Goal: Task Accomplishment & Management: Manage account settings

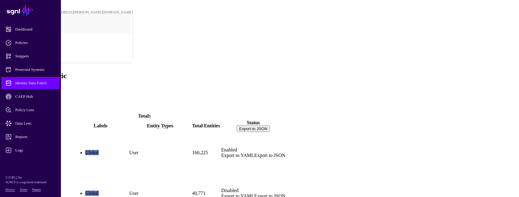
click at [120, 72] on div "Identity Data Fabric Add" at bounding box center [259, 82] width 515 height 20
drag, startPoint x: 344, startPoint y: 97, endPoint x: 362, endPoint y: 96, distance: 18.4
click at [220, 133] on td "160,225" at bounding box center [206, 153] width 28 height 40
drag, startPoint x: 344, startPoint y: 118, endPoint x: 357, endPoint y: 117, distance: 12.5
click at [220, 173] on td "40,771" at bounding box center [206, 193] width 28 height 40
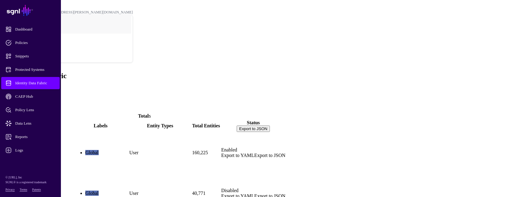
click at [220, 173] on td "40,771" at bounding box center [206, 193] width 28 height 40
click at [22, 84] on span "Identity Data Fabric" at bounding box center [35, 83] width 60 height 6
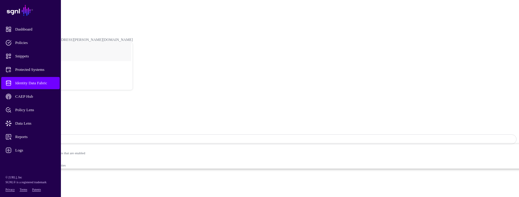
click at [48, 84] on span "Identity Data Fabric" at bounding box center [35, 83] width 60 height 6
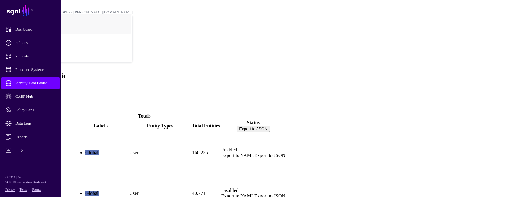
click at [37, 160] on link "ActiveDirectory" at bounding box center [19, 162] width 33 height 5
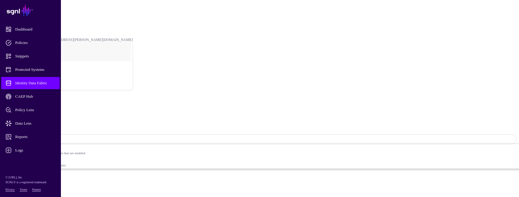
click at [47, 81] on span "Identity Data Fabric" at bounding box center [35, 83] width 60 height 6
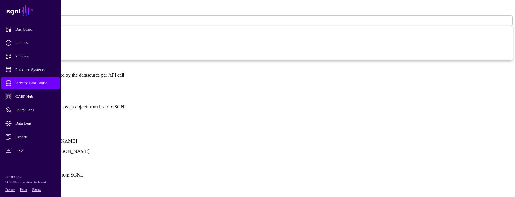
scroll to position [427, 0]
click at [39, 114] on link "Show all attributes" at bounding box center [20, 116] width 37 height 5
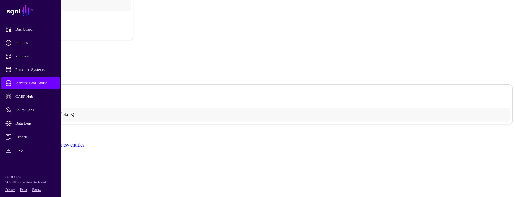
scroll to position [0, 0]
click at [35, 24] on link "AD_memberOf" at bounding box center [23, 26] width 23 height 4
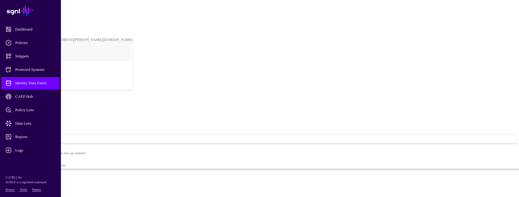
click at [48, 84] on span "Identity Data Fabric" at bounding box center [35, 83] width 60 height 6
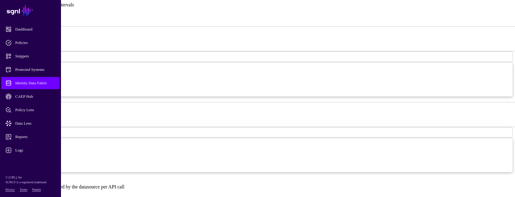
scroll to position [305, 0]
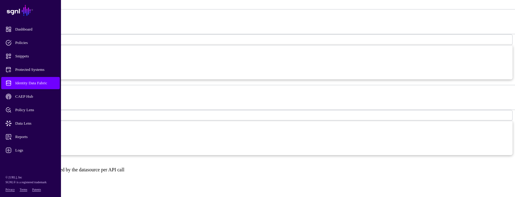
drag, startPoint x: 177, startPoint y: 113, endPoint x: 158, endPoint y: 117, distance: 19.5
click at [158, 117] on div "**********" at bounding box center [257, 63] width 510 height 450
click at [45, 84] on span "Identity Data Fabric" at bounding box center [35, 83] width 60 height 6
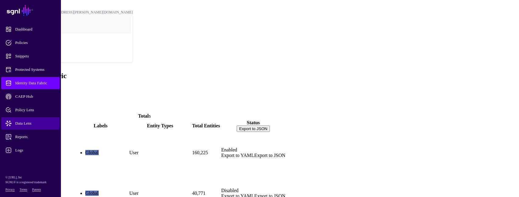
click at [32, 119] on link "Data Lens" at bounding box center [30, 123] width 59 height 12
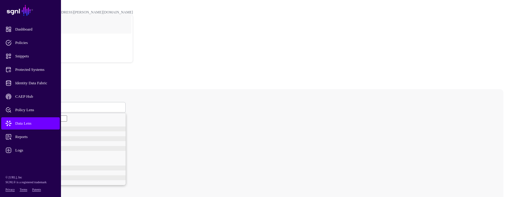
click at [27, 105] on span at bounding box center [25, 107] width 4 height 5
click at [109, 128] on div "User" at bounding box center [75, 130] width 101 height 5
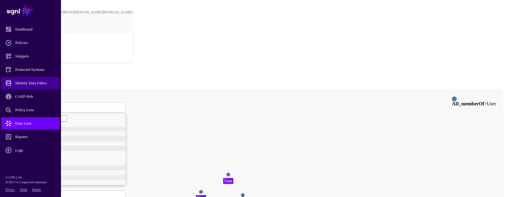
click at [46, 80] on span "Identity Data Fabric" at bounding box center [35, 83] width 60 height 6
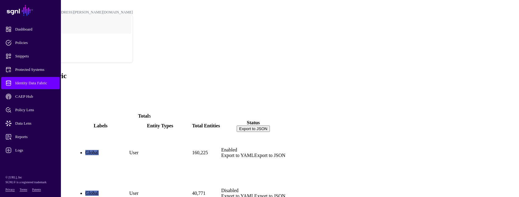
click at [37, 160] on link "ActiveDirectory" at bounding box center [19, 162] width 33 height 5
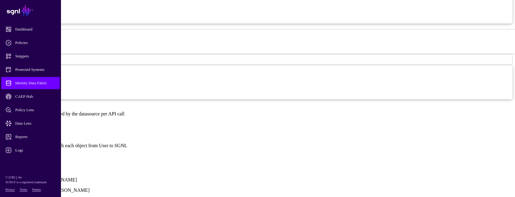
scroll to position [366, 0]
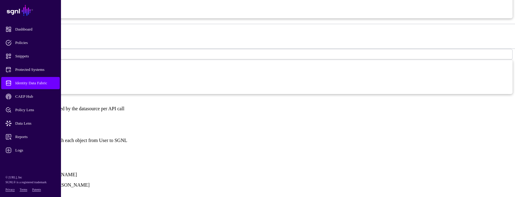
click at [39, 148] on link "Show all attributes" at bounding box center [20, 150] width 37 height 5
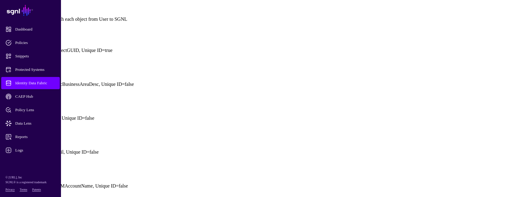
scroll to position [488, 0]
click at [47, 81] on span "Identity Data Fabric" at bounding box center [35, 83] width 60 height 6
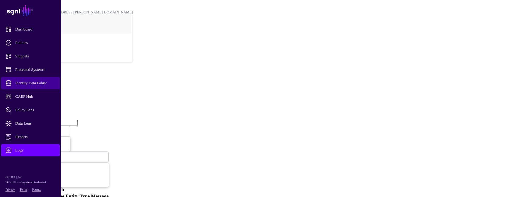
click at [43, 81] on span "Identity Data Fabric" at bounding box center [35, 83] width 60 height 6
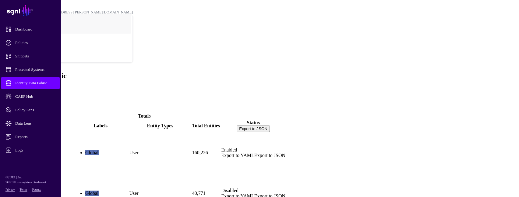
click at [25, 80] on span "Identity Data Fabric" at bounding box center [35, 83] width 60 height 6
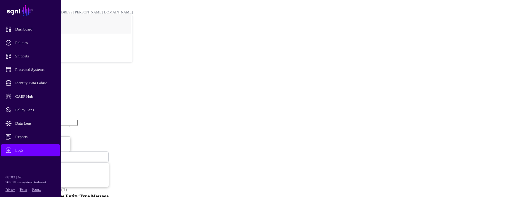
click at [34, 154] on span at bounding box center [34, 156] width 0 height 5
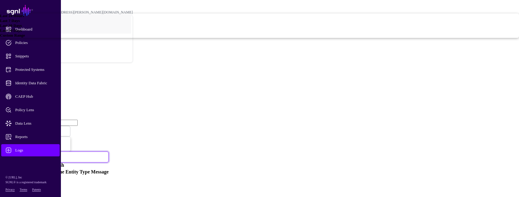
click at [20, 23] on span "Last 7 Days" at bounding box center [10, 20] width 20 height 5
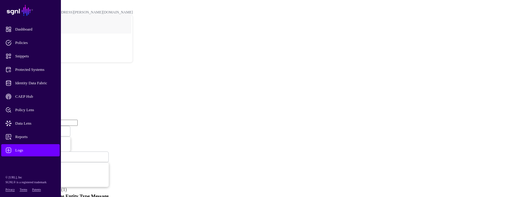
click at [26, 154] on span "Last 7 Days" at bounding box center [16, 156] width 19 height 5
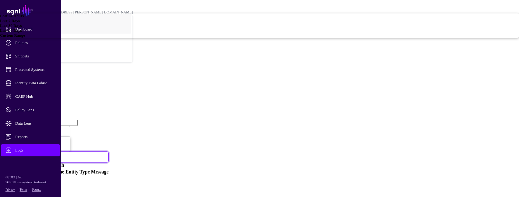
click at [22, 28] on span "Last 30 Days" at bounding box center [11, 25] width 22 height 5
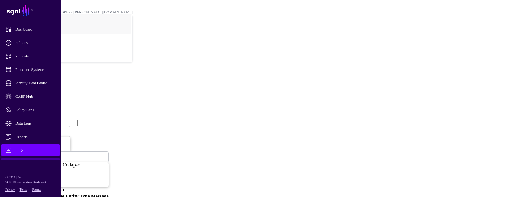
click at [18, 162] on link at bounding box center [30, 162] width 61 height 0
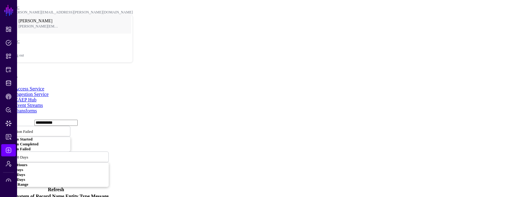
click at [9, 191] on nav "SGNL Dashboard Policies Snippets Protected Systems Identity Data Fabric CAEP Hu…" at bounding box center [8, 98] width 17 height 197
click at [9, 184] on link at bounding box center [8, 184] width 17 height 0
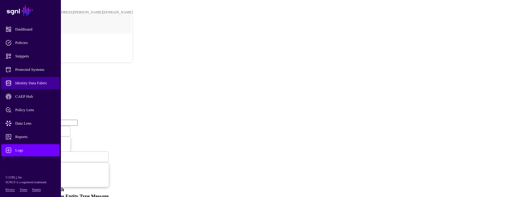
click at [25, 80] on link "Identity Data Fabric" at bounding box center [30, 83] width 59 height 12
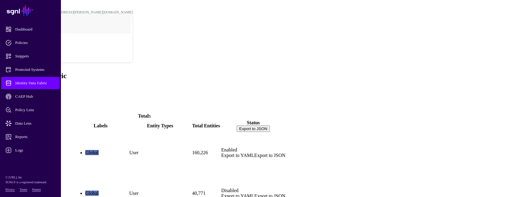
click at [37, 160] on link "ActiveDirectory" at bounding box center [19, 162] width 33 height 5
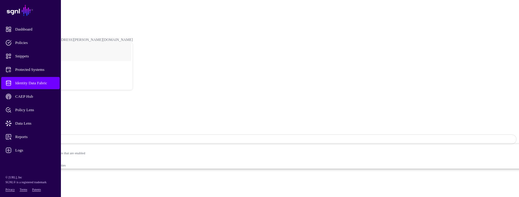
click at [47, 137] on span "Sync Status: Enabled" at bounding box center [27, 139] width 40 height 5
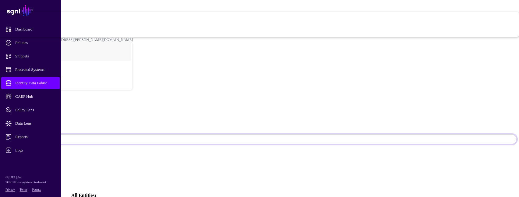
drag, startPoint x: 458, startPoint y: 28, endPoint x: 450, endPoint y: 71, distance: 43.6
click at [450, 35] on span "Syncing inactive for all configured entities" at bounding box center [210, 33] width 617 height 4
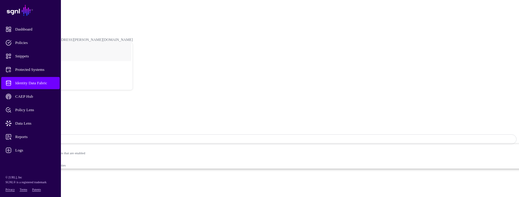
click at [49, 85] on span "Identity Data Fabric" at bounding box center [35, 83] width 60 height 6
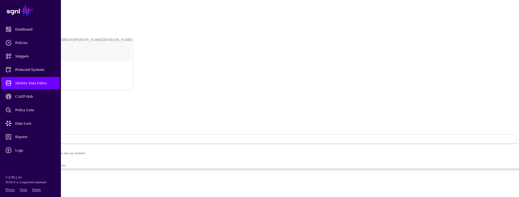
click at [48, 137] on strong "Disabled" at bounding box center [40, 139] width 15 height 5
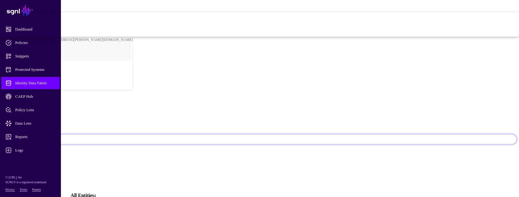
click at [461, 24] on span "Enabled Syncing active for all configured entities that are enabled" at bounding box center [207, 18] width 623 height 12
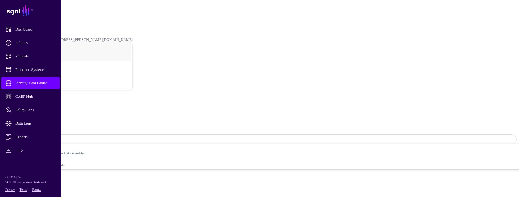
click at [35, 24] on link "AD_memberOf" at bounding box center [23, 26] width 23 height 4
click at [42, 15] on link "Identity Data Fabric" at bounding box center [27, 17] width 30 height 4
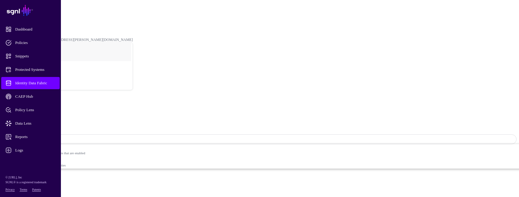
click at [23, 123] on span "Data Lens" at bounding box center [35, 123] width 60 height 6
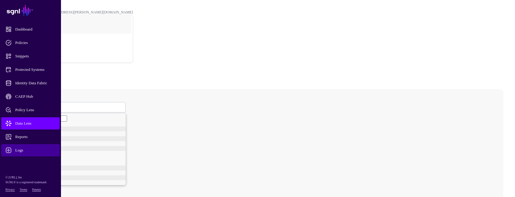
click at [25, 151] on span "Logs" at bounding box center [35, 150] width 60 height 6
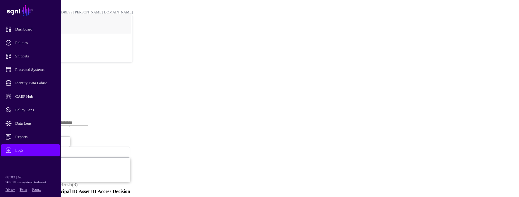
click at [49, 91] on link "Ingestion Service" at bounding box center [32, 93] width 34 height 5
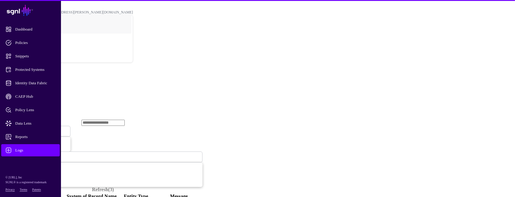
click at [34, 129] on span "Ingestion Started" at bounding box center [20, 131] width 27 height 5
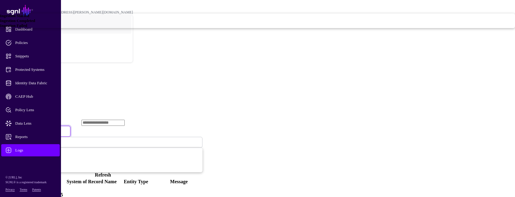
click at [27, 28] on span "Ingestion Failed" at bounding box center [13, 25] width 27 height 5
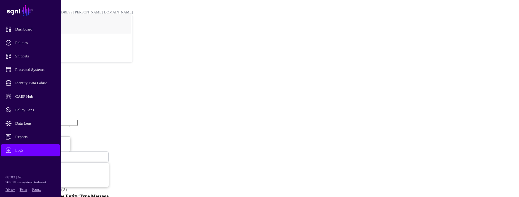
click at [33, 128] on span "Ingestion Failed" at bounding box center [20, 130] width 26 height 5
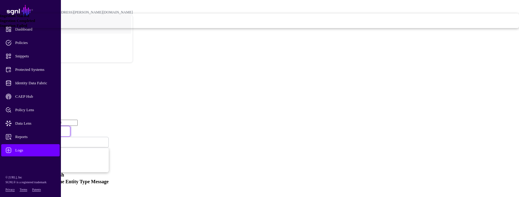
click at [203, 23] on div "Ingestion Completed" at bounding box center [259, 20] width 519 height 5
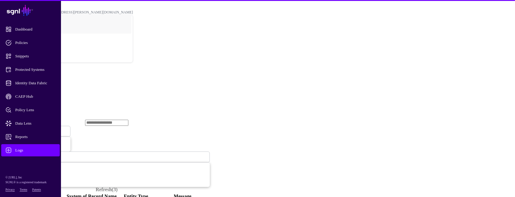
click at [41, 129] on span "Ingestion Completed" at bounding box center [23, 131] width 33 height 5
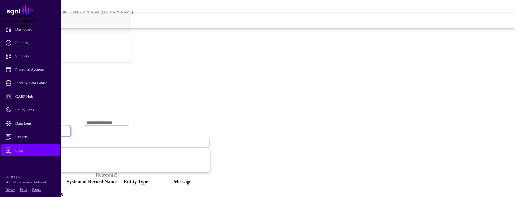
click at [29, 18] on span "Ingestion Started" at bounding box center [14, 15] width 29 height 5
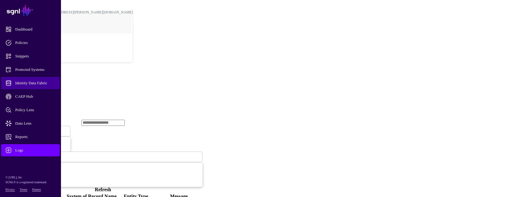
click at [30, 81] on span "Identity Data Fabric" at bounding box center [35, 83] width 60 height 6
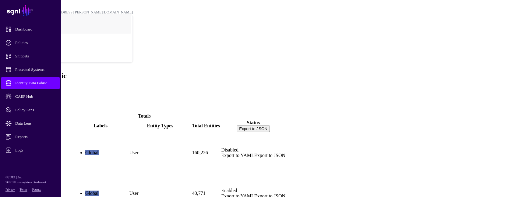
click at [25, 162] on link at bounding box center [30, 162] width 61 height 0
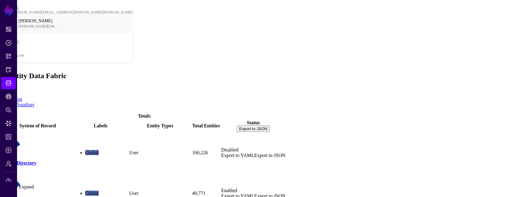
click at [10, 184] on link at bounding box center [8, 184] width 17 height 0
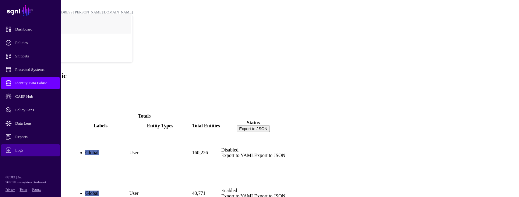
click at [23, 151] on span "Logs" at bounding box center [35, 150] width 60 height 6
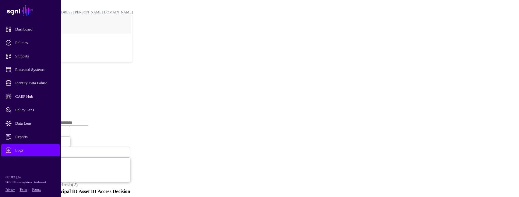
click at [49, 91] on link "Ingestion Service" at bounding box center [32, 93] width 34 height 5
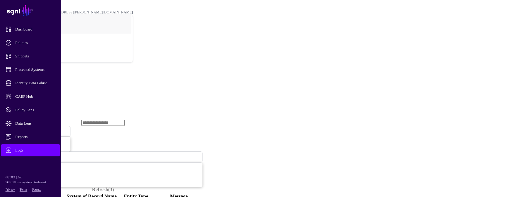
click at [34, 129] on span "Ingestion Started" at bounding box center [20, 131] width 27 height 5
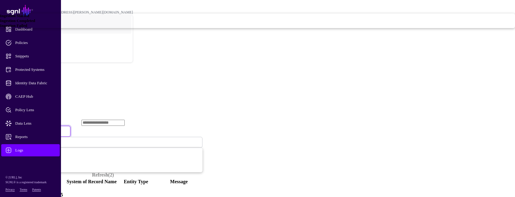
click at [27, 28] on span "Ingestion Failed" at bounding box center [13, 25] width 27 height 5
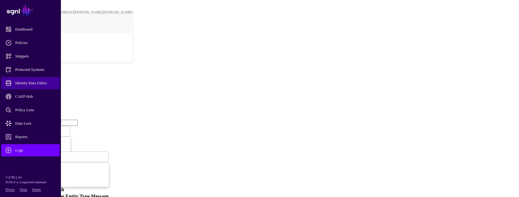
click at [42, 83] on span "Identity Data Fabric" at bounding box center [35, 83] width 60 height 6
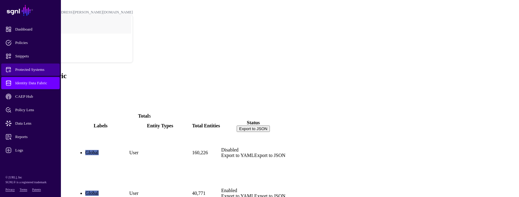
click at [42, 73] on link "Protected Systems" at bounding box center [30, 69] width 59 height 12
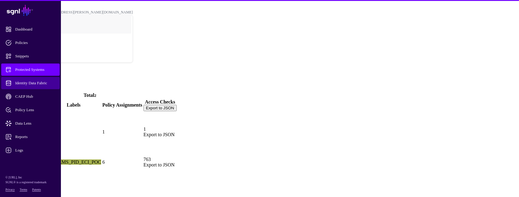
click at [38, 81] on span "Identity Data Fabric" at bounding box center [35, 83] width 60 height 6
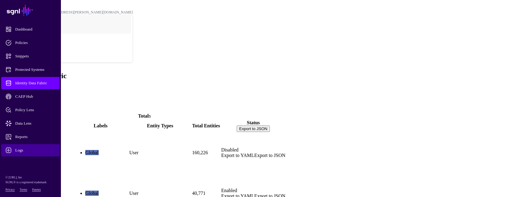
click at [29, 148] on span "Logs" at bounding box center [35, 150] width 60 height 6
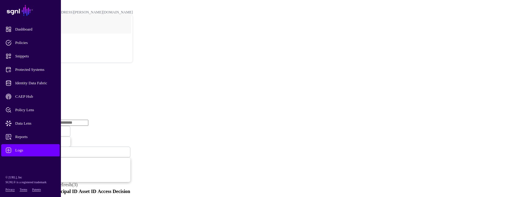
click at [49, 91] on link "Ingestion Service" at bounding box center [32, 93] width 34 height 5
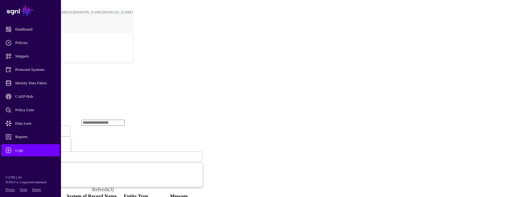
click at [34, 129] on span "Ingestion Started" at bounding box center [20, 131] width 27 height 5
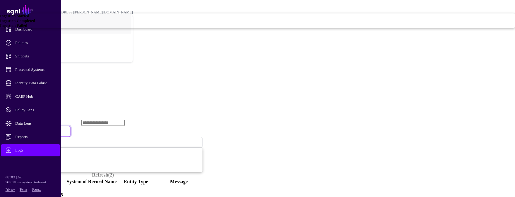
click at [27, 28] on span "Ingestion Failed" at bounding box center [13, 25] width 27 height 5
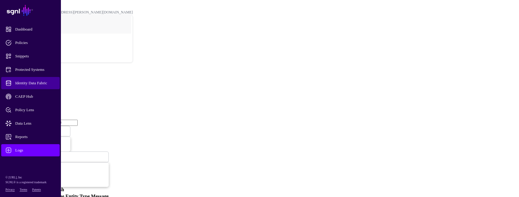
click at [13, 81] on span "Identity Data Fabric" at bounding box center [35, 83] width 60 height 6
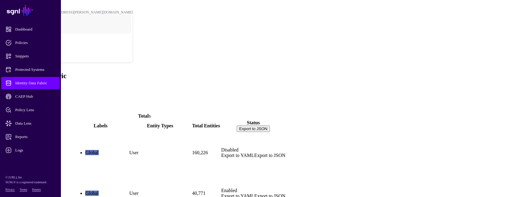
click at [37, 160] on link "ActiveDirectory" at bounding box center [19, 162] width 33 height 5
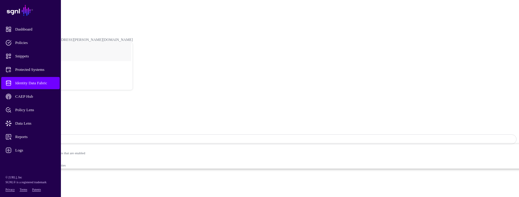
click at [50, 83] on span "Identity Data Fabric" at bounding box center [35, 83] width 60 height 6
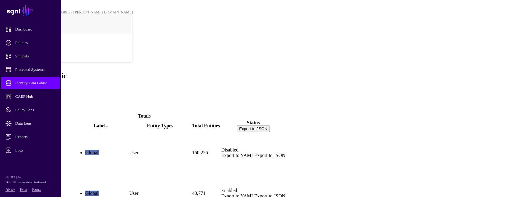
click at [17, 80] on span "Identity Data Fabric" at bounding box center [35, 83] width 60 height 6
click at [36, 69] on span "Protected Systems" at bounding box center [35, 69] width 60 height 6
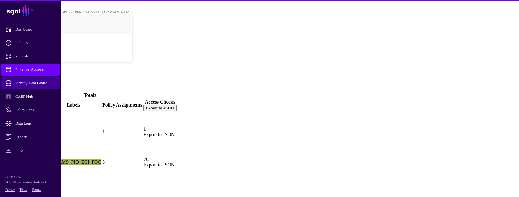
click at [29, 81] on span "Identity Data Fabric" at bounding box center [35, 83] width 60 height 6
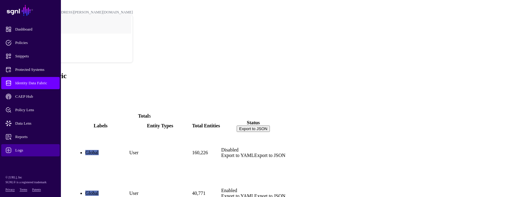
click at [18, 148] on span "Logs" at bounding box center [35, 150] width 60 height 6
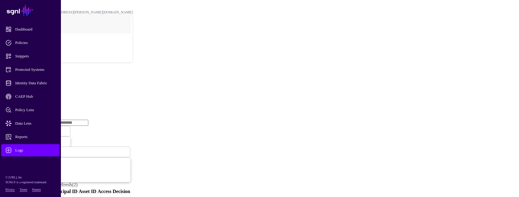
click at [148, 86] on ul "Access Service Ingestion Service CAEP Hub Event Streams Transforms" at bounding box center [259, 99] width 515 height 27
click at [49, 91] on link "Ingestion Service" at bounding box center [32, 93] width 34 height 5
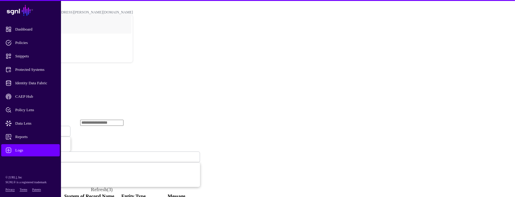
click at [34, 129] on span "Ingestion Started" at bounding box center [20, 131] width 27 height 5
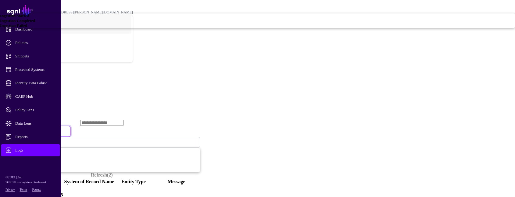
click at [192, 28] on link "Ingestion Failed" at bounding box center [257, 25] width 515 height 5
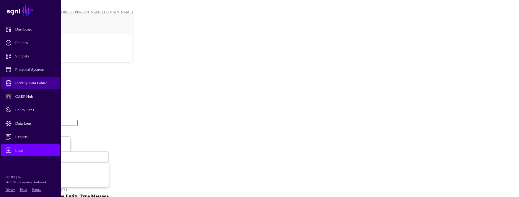
click at [36, 81] on span "Identity Data Fabric" at bounding box center [35, 83] width 60 height 6
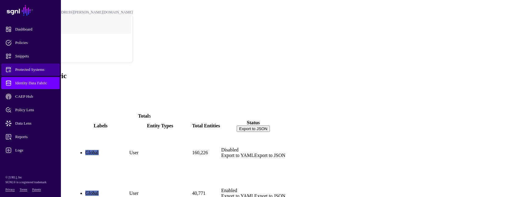
click at [22, 70] on span "Protected Systems" at bounding box center [35, 69] width 60 height 6
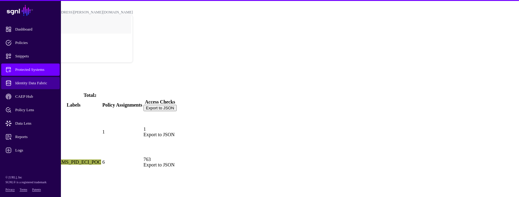
click at [27, 83] on span "Identity Data Fabric" at bounding box center [35, 83] width 60 height 6
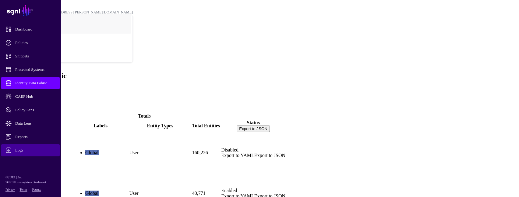
click at [25, 149] on span "Logs" at bounding box center [35, 150] width 60 height 6
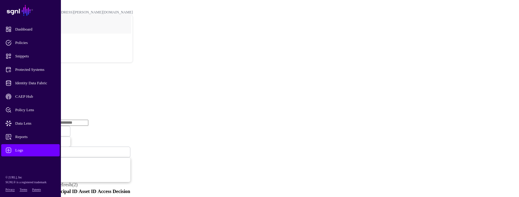
click at [49, 91] on link "Ingestion Service" at bounding box center [32, 93] width 34 height 5
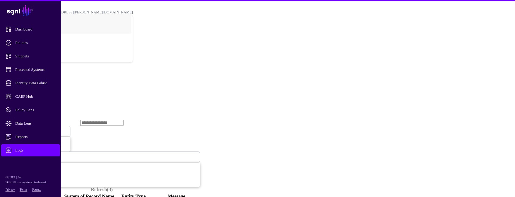
click at [34, 129] on span "Ingestion Started" at bounding box center [20, 131] width 27 height 5
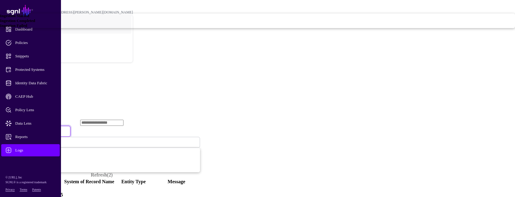
click at [27, 28] on span "Ingestion Failed" at bounding box center [13, 25] width 27 height 5
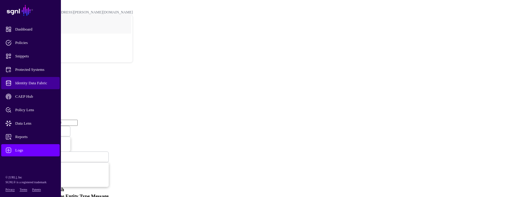
click at [23, 82] on span "Identity Data Fabric" at bounding box center [35, 83] width 60 height 6
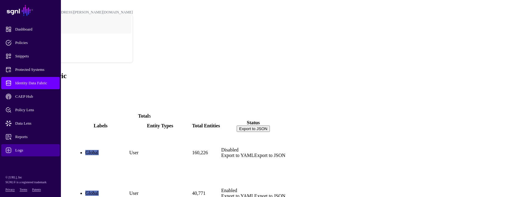
click at [18, 149] on span "Logs" at bounding box center [35, 150] width 60 height 6
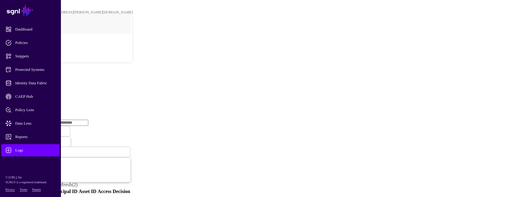
click at [49, 91] on link "Ingestion Service" at bounding box center [32, 93] width 34 height 5
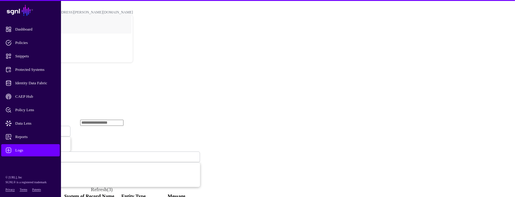
click at [34, 128] on span "Ingestion Started" at bounding box center [20, 130] width 27 height 5
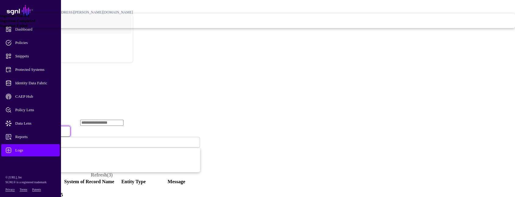
click at [202, 28] on div "Ingestion Failed" at bounding box center [257, 25] width 515 height 5
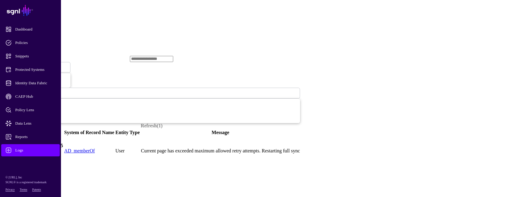
scroll to position [91, 0]
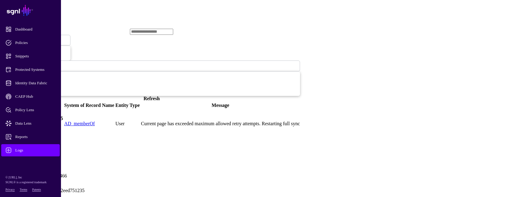
drag, startPoint x: 89, startPoint y: 52, endPoint x: 207, endPoint y: 169, distance: 166.0
copy div "caller: workers/ingestion_driver.go:466 clientId: 2847ce40-ff0b-4e42-b934-cb2ee…"
click at [26, 85] on span "Identity Data Fabric" at bounding box center [35, 83] width 60 height 6
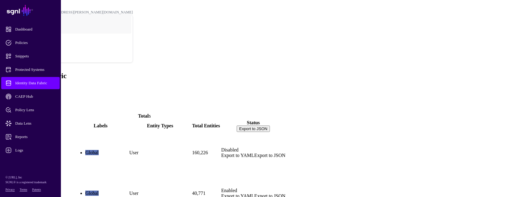
click at [72, 173] on div "AD_memberOf" at bounding box center [37, 189] width 69 height 33
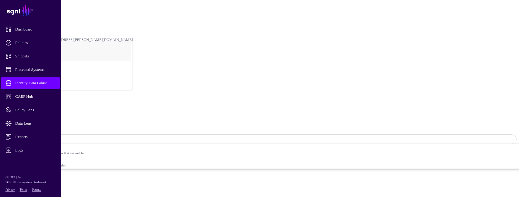
click at [47, 137] on strong "Enabled" at bounding box center [40, 139] width 14 height 5
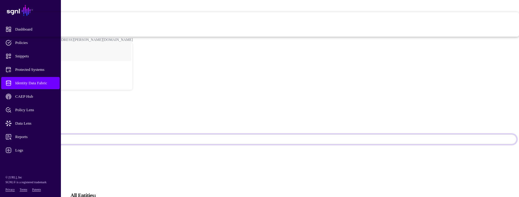
click at [457, 37] on span "Disabled Syncing inactive for all configured entities" at bounding box center [207, 30] width 623 height 12
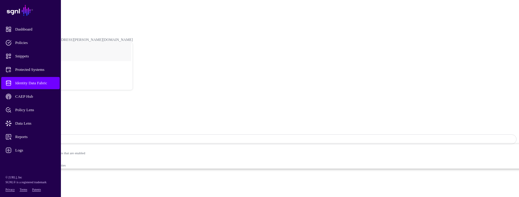
click at [32, 84] on span "Identity Data Fabric" at bounding box center [35, 83] width 60 height 6
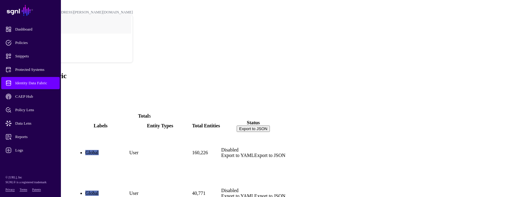
click at [37, 160] on link "ActiveDirectory" at bounding box center [19, 162] width 33 height 5
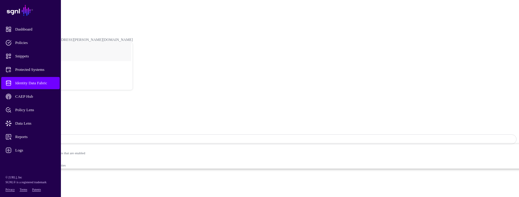
drag, startPoint x: 470, startPoint y: 30, endPoint x: 470, endPoint y: 26, distance: 4.3
click at [48, 137] on span "Sync Status: Disabled" at bounding box center [27, 139] width 41 height 5
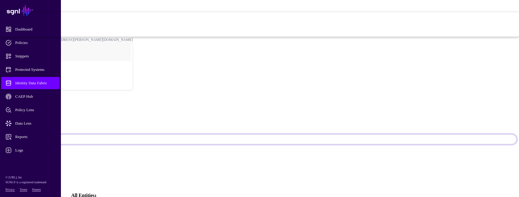
click at [456, 24] on span "Enabled Syncing active for all configured entities that are enabled" at bounding box center [207, 18] width 623 height 12
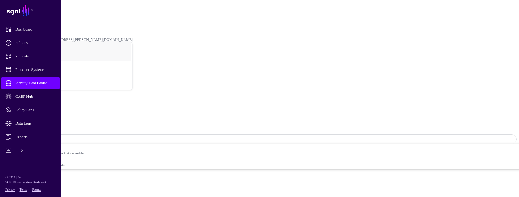
click at [40, 82] on span "Identity Data Fabric" at bounding box center [35, 83] width 60 height 6
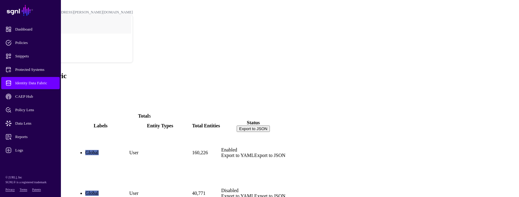
click at [37, 160] on link "ActiveDirectory" at bounding box center [19, 162] width 33 height 5
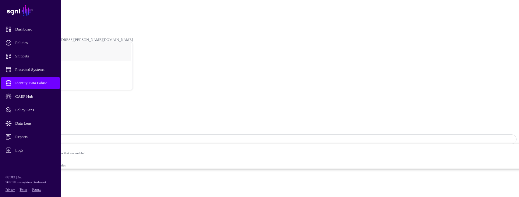
click at [37, 79] on link "Identity Data Fabric" at bounding box center [30, 83] width 59 height 12
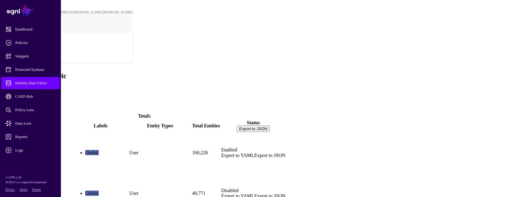
click at [23, 86] on link "Identity Data Fabric" at bounding box center [30, 83] width 59 height 12
click at [25, 70] on span "Protected Systems" at bounding box center [35, 69] width 60 height 6
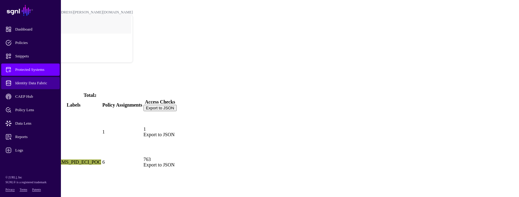
click at [25, 81] on span "Identity Data Fabric" at bounding box center [35, 83] width 60 height 6
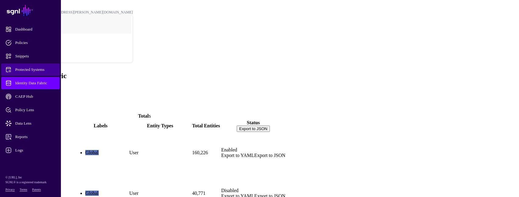
click at [38, 69] on span "Protected Systems" at bounding box center [35, 69] width 60 height 6
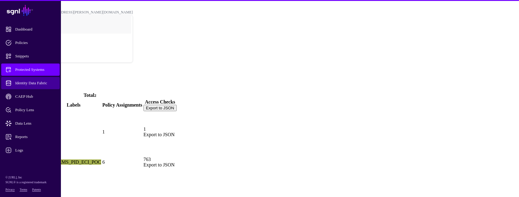
click at [40, 81] on span "Identity Data Fabric" at bounding box center [35, 83] width 60 height 6
